Goal: Use online tool/utility: Use online tool/utility

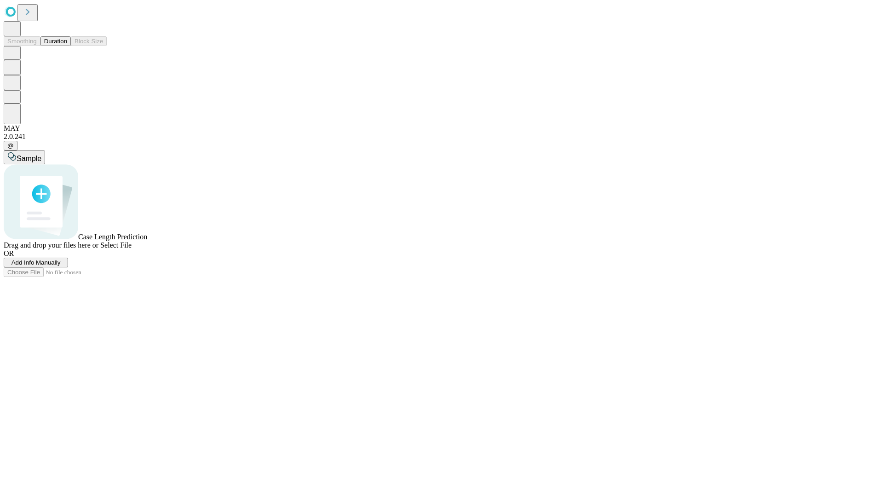
click at [67, 46] on button "Duration" at bounding box center [55, 41] width 30 height 10
click at [41, 155] on span "Sample" at bounding box center [29, 159] width 25 height 8
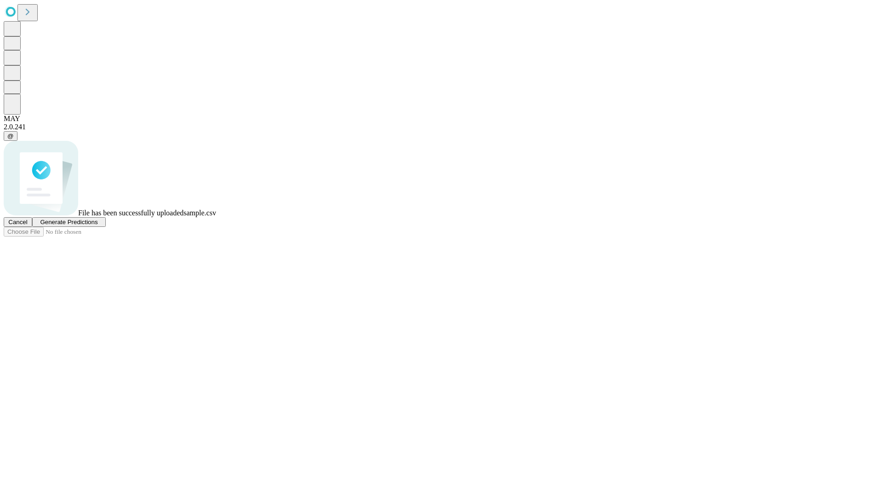
click at [97, 225] on span "Generate Predictions" at bounding box center [68, 221] width 57 height 7
